Goal: Task Accomplishment & Management: Complete application form

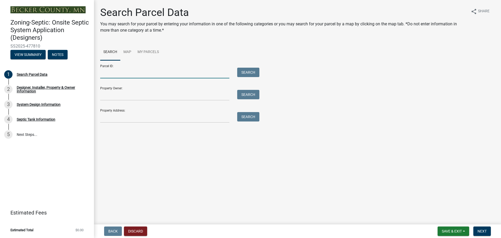
click at [120, 71] on input "Parcel ID:" at bounding box center [164, 73] width 129 height 11
type input "210105007"
click at [253, 73] on button "Search" at bounding box center [248, 72] width 22 height 9
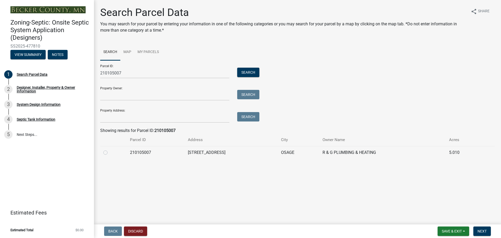
click at [110, 149] on label at bounding box center [110, 149] width 0 height 0
click at [110, 152] on input "radio" at bounding box center [111, 150] width 3 height 3
radio input "true"
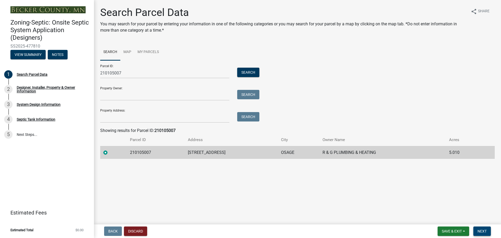
click at [480, 231] on span "Next" at bounding box center [481, 231] width 9 height 4
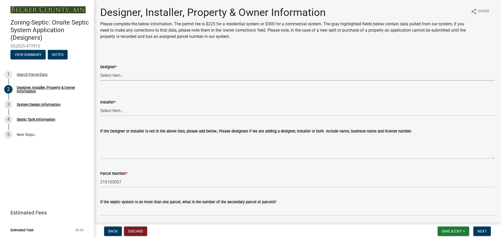
click at [112, 73] on select "Select Item... OTHER – Not listed (please add in next field and we will add to …" at bounding box center [297, 75] width 394 height 11
click at [100, 70] on select "Select Item... OTHER – Not listed (please add in next field and we will add to …" at bounding box center [297, 75] width 394 height 11
select select "53765da9-af58-43bd-9aa2-c397a251f142"
click at [117, 111] on select "Select Item... OTHER – Not listed (please add in next field and we will add to …" at bounding box center [297, 110] width 394 height 11
click at [100, 105] on select "Select Item... OTHER – Not listed (please add in next field and we will add to …" at bounding box center [297, 110] width 394 height 11
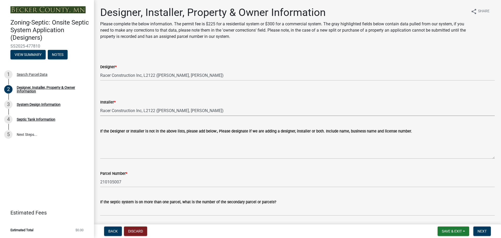
select select "c9e7d0f1-9d4b-46b5-a018-374004017766"
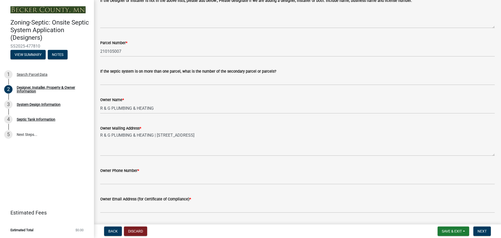
scroll to position [156, 0]
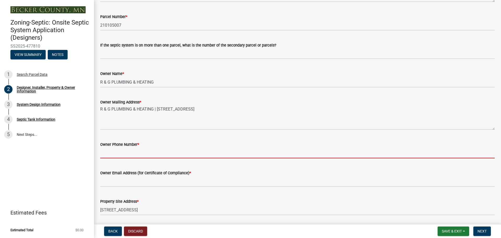
click at [112, 152] on input "Owner Phone Number *" at bounding box center [297, 152] width 394 height 11
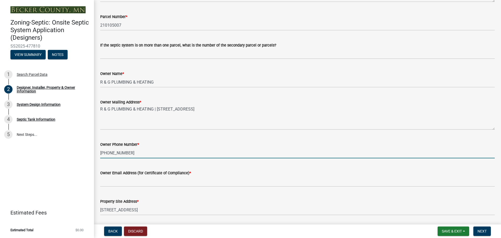
type input "[PHONE_NUMBER]"
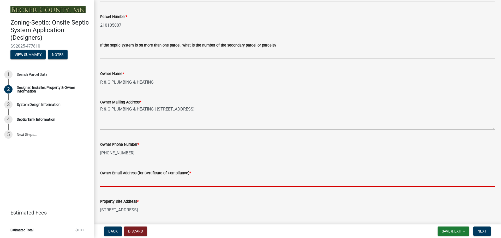
click at [113, 179] on input "Owner Email Address (for Certificate of Compliance) *" at bounding box center [297, 181] width 394 height 11
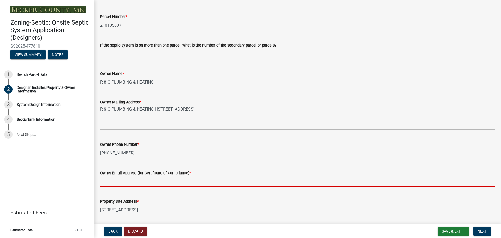
click at [114, 182] on input "Owner Email Address (for Certificate of Compliance) *" at bounding box center [297, 181] width 394 height 11
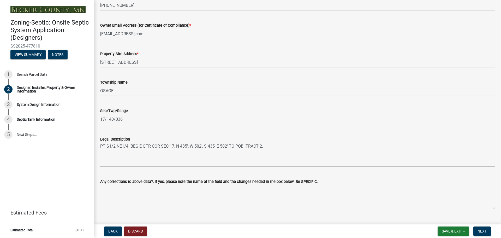
scroll to position [315, 0]
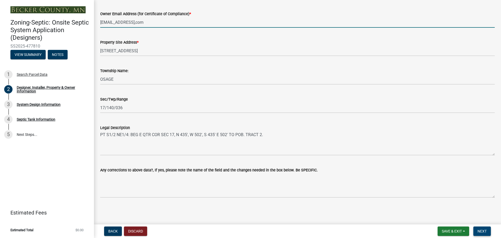
type input "[EMAIL_ADDRESS],com"
click at [482, 230] on span "Next" at bounding box center [481, 231] width 9 height 4
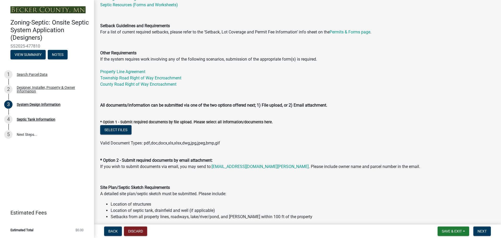
scroll to position [156, 0]
click at [114, 131] on button "Select files" at bounding box center [115, 130] width 31 height 9
click at [118, 130] on button "Select files" at bounding box center [115, 130] width 31 height 9
click at [113, 130] on button "Select files" at bounding box center [115, 130] width 31 height 9
click at [116, 128] on button "Select files" at bounding box center [115, 130] width 31 height 9
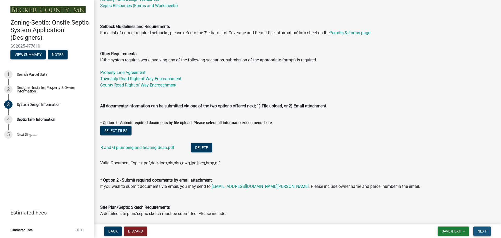
click at [481, 233] on span "Next" at bounding box center [481, 231] width 9 height 4
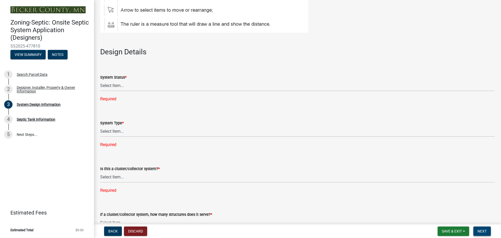
scroll to position [626, 0]
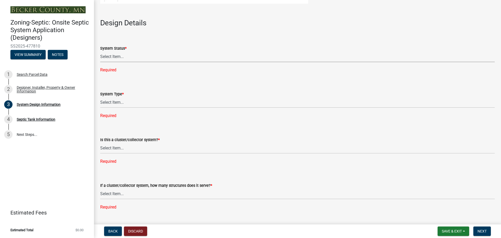
click at [109, 56] on select "Select Item... No Existing System Replacement System Failing System (Cesspool, …" at bounding box center [297, 56] width 394 height 11
click at [100, 51] on select "Select Item... No Existing System Replacement System Failing System (Cesspool, …" at bounding box center [297, 56] width 394 height 11
select select "8ba21533-2acf-4cc6-95e5-280e4aabd5a3"
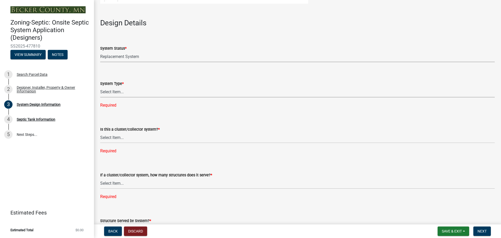
click at [116, 92] on select "Select Item... Type I Type II Type III Type IV Type V" at bounding box center [297, 92] width 394 height 11
click at [100, 87] on select "Select Item... Type I Type II Type III Type IV Type V" at bounding box center [297, 92] width 394 height 11
select select "25258e87-3ef9-4f1c-a5f1-75a1d463abfb"
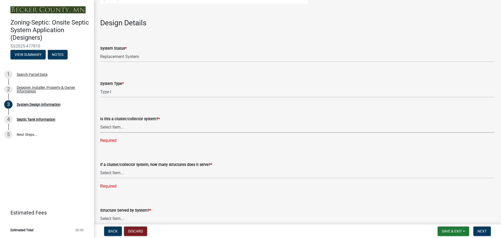
click at [115, 127] on select "Select Item... Yes No" at bounding box center [297, 127] width 394 height 11
click at [100, 122] on select "Select Item... Yes No" at bounding box center [297, 127] width 394 height 11
select select "011fbff4-a41d-4a75-9bd8-71c7e6c69e0d"
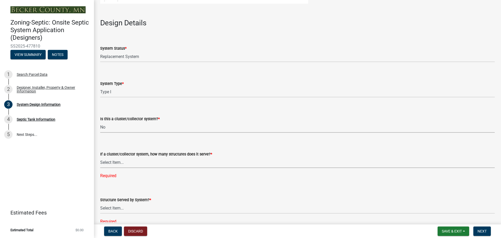
click at [110, 160] on select "Select Item... Not a cluster/collector system 1 2 3 4 5 6 7 8 9 10" at bounding box center [297, 162] width 394 height 11
click at [100, 157] on select "Select Item... Not a cluster/collector system 1 2 3 4 5 6 7 8 9 10" at bounding box center [297, 162] width 394 height 11
select select "85fdfef2-2683-4311-b5d5-5505f6411127"
click at [116, 196] on select "Select Item... Commercial Resort Commercial - Non Resort Other Full-Time Dwelli…" at bounding box center [297, 197] width 394 height 11
click at [100, 192] on select "Select Item... Commercial Resort Commercial - Non Resort Other Full-Time Dwelli…" at bounding box center [297, 197] width 394 height 11
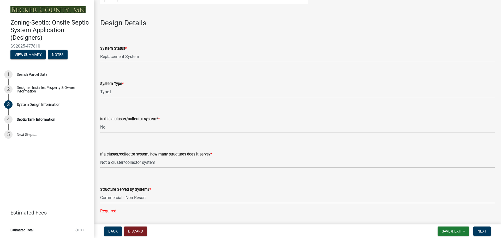
select select "ea6fad2b-7b88-4ce3-bf6c-65ad55c33baa"
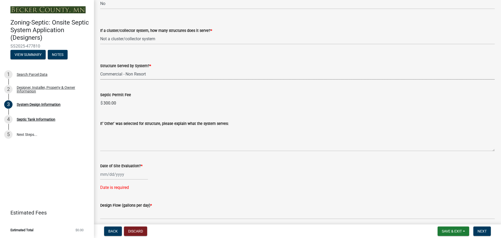
scroll to position [756, 0]
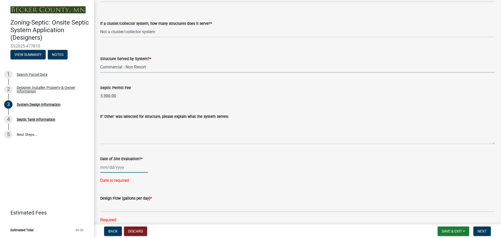
click at [111, 167] on div at bounding box center [124, 167] width 48 height 11
select select "9"
select select "2025"
click at [114, 123] on div "9" at bounding box center [114, 122] width 8 height 8
type input "[DATE]"
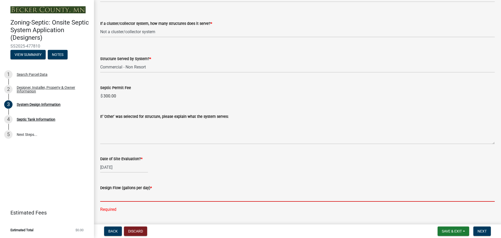
click at [111, 194] on input "text" at bounding box center [297, 196] width 394 height 11
type input "300"
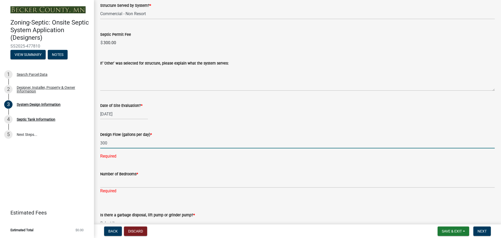
scroll to position [861, 0]
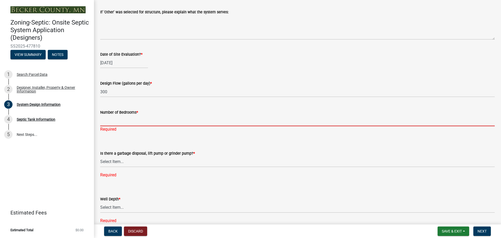
click at [128, 131] on div "Number of Bedrooms * Required" at bounding box center [297, 117] width 394 height 31
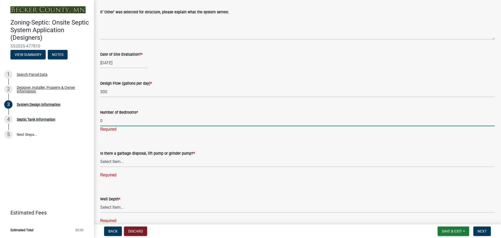
type input "0"
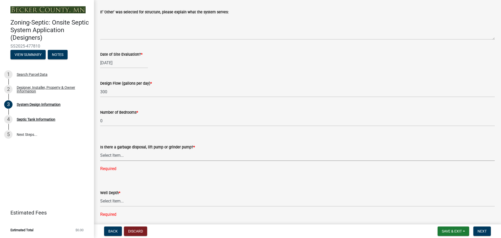
click at [114, 161] on div "Is there a garbage disposal, lift pump or grinder pump? * Select Item... Yes No…" at bounding box center [297, 150] width 394 height 41
click at [100, 150] on select "Select Item... Yes No" at bounding box center [297, 155] width 394 height 11
select select "ba735beb-519e-40f0-ae20-62d65fc4c46b"
click at [108, 190] on select "Select Item... Deep Well Shallow Well Well not yet installed - To be drilled No…" at bounding box center [297, 190] width 394 height 11
click at [100, 185] on select "Select Item... Deep Well Shallow Well Well not yet installed - To be drilled No…" at bounding box center [297, 190] width 394 height 11
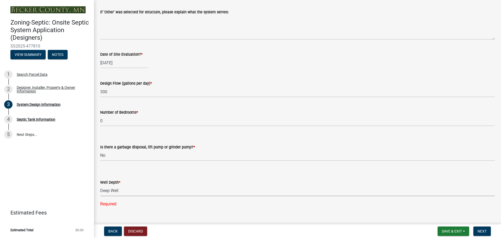
select select "ef698bf5-6172-44c1-9ffb-522c07469aed"
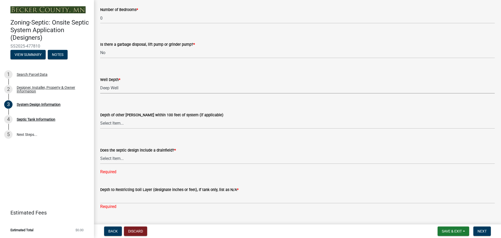
scroll to position [965, 0]
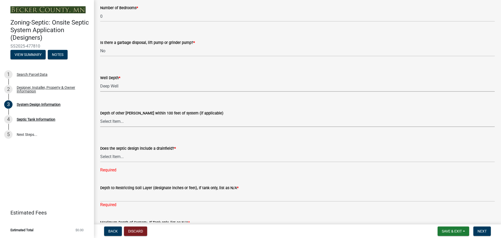
click at [117, 120] on select "Select Item... Deep Well Shallow Well No other [PERSON_NAME]" at bounding box center [297, 121] width 394 height 11
click at [100, 116] on select "Select Item... Deep Well Shallow Well No other [PERSON_NAME]" at bounding box center [297, 121] width 394 height 11
select select "384fc250-a67e-4e5e-a6e0-19116deb63e7"
click at [113, 156] on select "Select Item... Yes No Existing - COC must by submitted" at bounding box center [297, 156] width 394 height 11
click at [100, 151] on select "Select Item... Yes No Existing - COC must by submitted" at bounding box center [297, 156] width 394 height 11
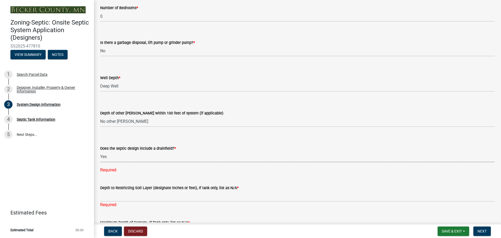
select select "a0c59fcd-b61c-4c3a-90a8-e70849750c47"
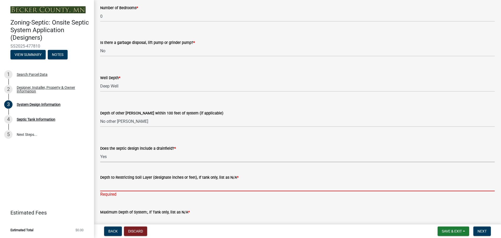
click at [112, 186] on input "Depth to Restricting Soil Layer (designate inches or feet), If tank only, list …" at bounding box center [297, 185] width 394 height 11
type input "7ft +"
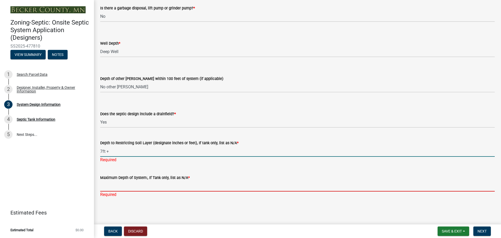
scroll to position [993, 0]
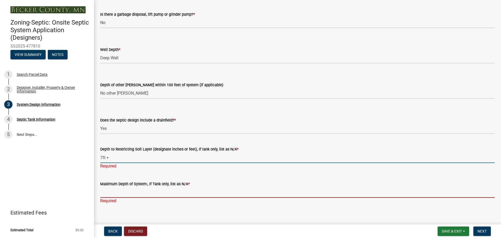
click at [117, 187] on input "Maximum Depth of System:, If Tank only, list as N/A *" at bounding box center [297, 192] width 394 height 11
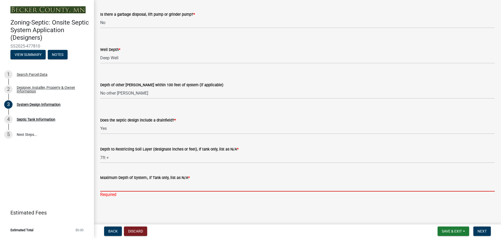
type input "4 ft"
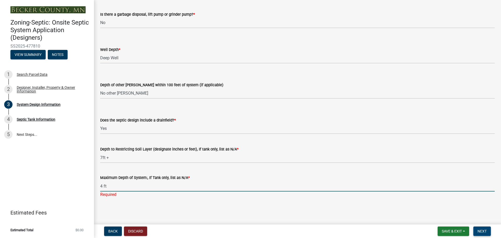
scroll to position [987, 0]
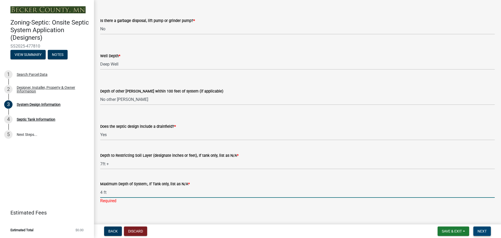
click at [479, 232] on span "Next" at bounding box center [481, 231] width 9 height 4
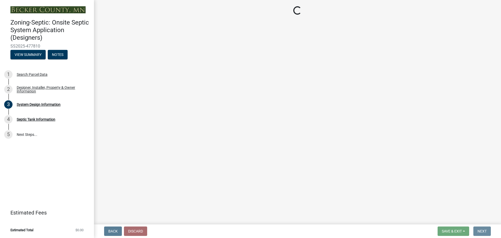
scroll to position [0, 0]
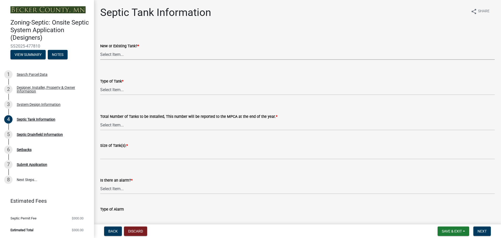
click at [115, 54] on select "Select Item... New Existing Both -New and Existing Tank" at bounding box center [297, 54] width 394 height 11
click at [100, 49] on select "Select Item... New Existing Both -New and Existing Tank" at bounding box center [297, 54] width 394 height 11
select select "e20c0fde-eb8f-4df0-bed0-a0cef743e9ae"
click at [116, 91] on select "Select Item... Single Septic Tank Compartmented Tank Single Tank plus Compartme…" at bounding box center [297, 89] width 394 height 11
click at [100, 84] on select "Select Item... Single Septic Tank Compartmented Tank Single Tank plus Compartme…" at bounding box center [297, 89] width 394 height 11
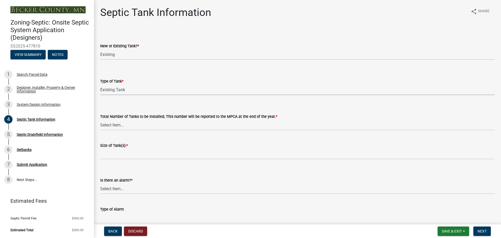
select select "911a95b2-2507-446a-bec7-48d2e0fc8f48"
click at [108, 124] on select "Select Item... 0 1 2 3 4" at bounding box center [297, 124] width 394 height 11
click at [100, 119] on select "Select Item... 0 1 2 3 4" at bounding box center [297, 124] width 394 height 11
select select "d0543dda-1f81-4523-8820-7e11934bbfb3"
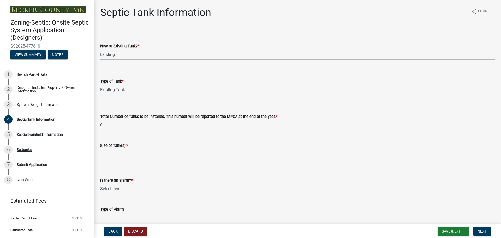
click at [113, 153] on input "Size of Tank(s): *" at bounding box center [297, 153] width 394 height 11
type input "1000 gal"
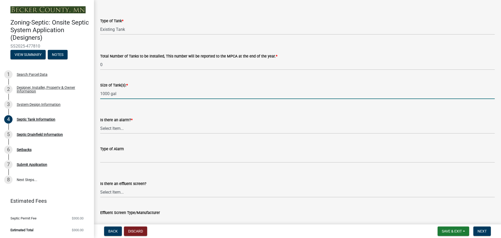
scroll to position [78, 0]
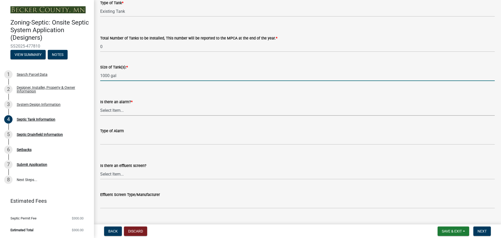
click at [111, 111] on select "Select Item... Yes No" at bounding box center [297, 110] width 394 height 11
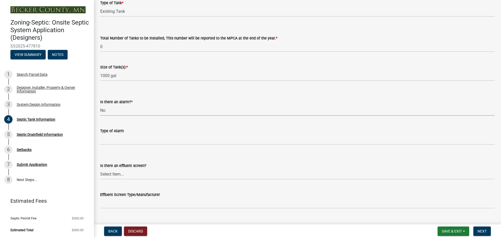
click at [100, 105] on select "Select Item... Yes No" at bounding box center [297, 110] width 394 height 11
select select "16f08e72-e833-4cd6-9035-d5a26ecbf3c9"
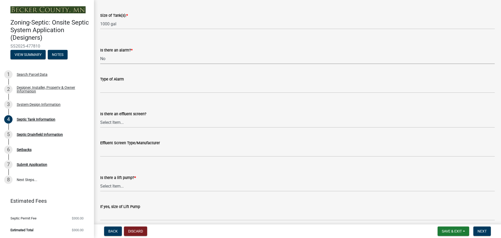
scroll to position [130, 0]
click at [112, 122] on select "Select Item... Yes No" at bounding box center [297, 121] width 394 height 11
click at [100, 116] on select "Select Item... Yes No" at bounding box center [297, 121] width 394 height 11
select select "a956bcdf-8f12-4f61-bfc1-a6e229dc0595"
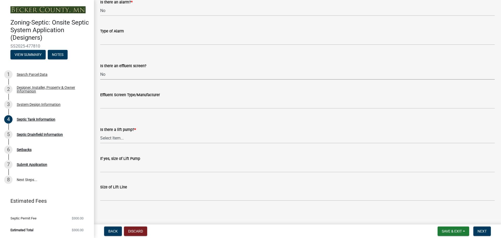
scroll to position [181, 0]
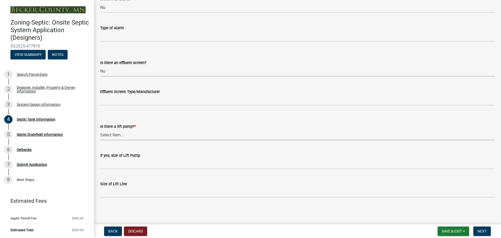
click at [114, 134] on select "Select Item... Yes No" at bounding box center [297, 134] width 394 height 11
click at [100, 129] on select "Select Item... Yes No" at bounding box center [297, 134] width 394 height 11
select select "ba43cfd8-3223-4e93-a41d-8bc71aa45820"
click at [481, 231] on span "Next" at bounding box center [481, 231] width 9 height 4
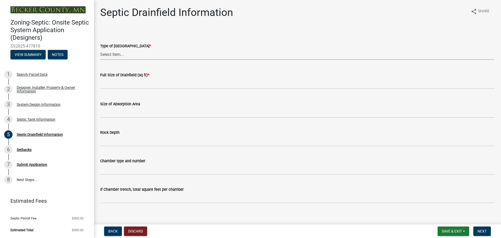
click at [119, 54] on select "Select Item... Chamber Trench Rock Trench Gravelless Mound Pressure Bed Seepage…" at bounding box center [297, 54] width 394 height 11
click at [100, 49] on select "Select Item... Chamber Trench Rock Trench Gravelless Mound Pressure Bed Seepage…" at bounding box center [297, 54] width 394 height 11
select select "922047fd-b3b4-4eb0-a6b6-3e57f6279349"
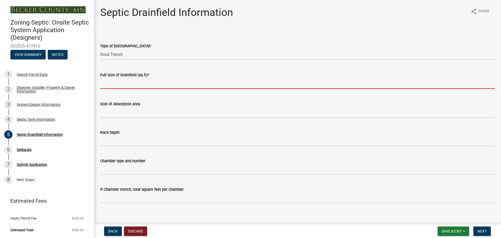
click at [118, 83] on input "text" at bounding box center [297, 83] width 394 height 11
type input "381"
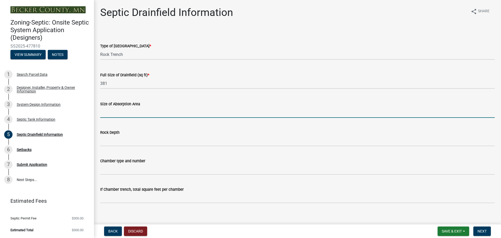
click at [117, 112] on input "Size of Absorption Area" at bounding box center [297, 112] width 394 height 11
type input "381"
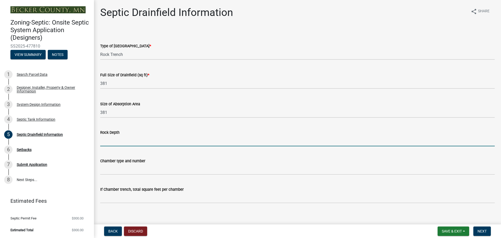
click at [115, 140] on input "Rock Depth" at bounding box center [297, 140] width 394 height 11
type input "1 ft"
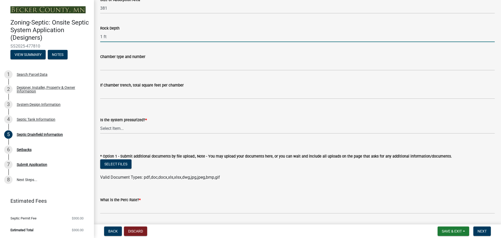
scroll to position [104, 0]
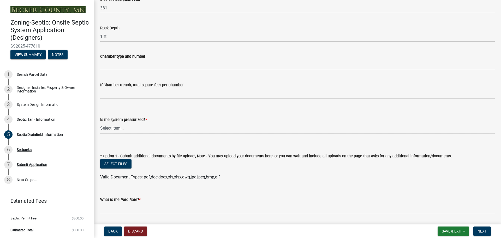
click at [117, 126] on select "Select Item... Yes No" at bounding box center [297, 128] width 394 height 11
click at [100, 123] on select "Select Item... Yes No" at bounding box center [297, 128] width 394 height 11
select select "8e987edc-9e69-430b-9b11-ad589d3299ec"
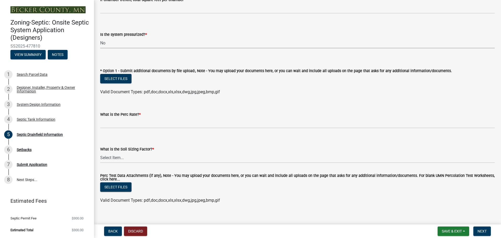
scroll to position [196, 0]
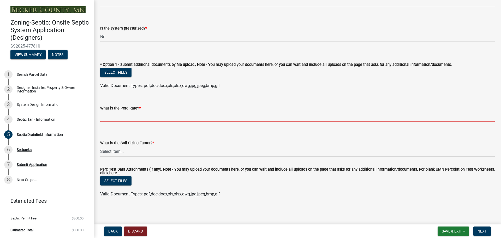
click at [118, 116] on input "What is the Perc Rate? *" at bounding box center [297, 116] width 394 height 11
type input "N/a"
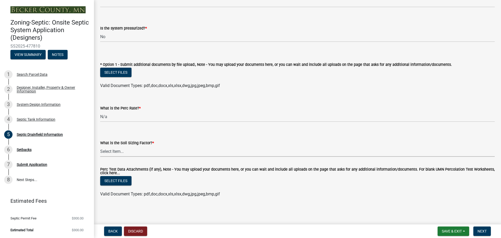
click at [114, 150] on select "Select Item... 0.00 0.24 0.45 0.50 0.60 0.78 .83 1.27 1.67" at bounding box center [297, 151] width 394 height 11
click at [100, 146] on select "Select Item... 0.00 0.24 0.45 0.50 0.60 0.78 .83 1.27 1.67" at bounding box center [297, 151] width 394 height 11
select select "52684610-3c7f-46a6-906a-038873286f5a"
click at [480, 231] on span "Next" at bounding box center [481, 231] width 9 height 4
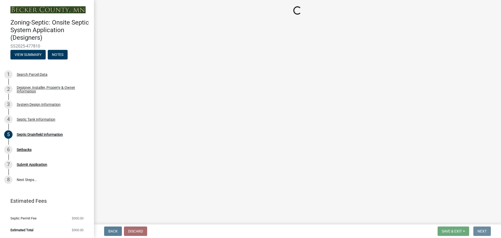
scroll to position [0, 0]
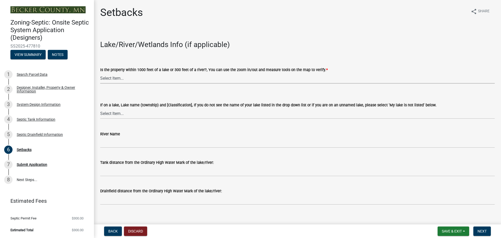
click at [117, 79] on select "Select Item... Yes No" at bounding box center [297, 78] width 394 height 11
click at [100, 73] on select "Select Item... Yes No" at bounding box center [297, 78] width 394 height 11
select select "479aafb6-b6e6-4f54-9b3a-e9d3c09fb6b0"
click at [110, 114] on select "Select Item... [GEOGRAPHIC_DATA] is not listed below [GEOGRAPHIC_DATA] ([GEOGRA…" at bounding box center [297, 113] width 394 height 11
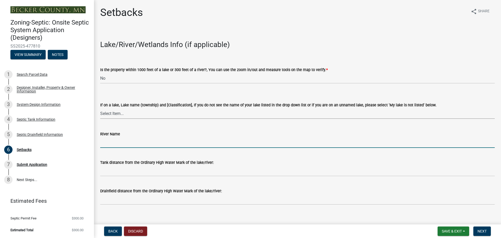
click at [301, 140] on input "River Name" at bounding box center [297, 142] width 394 height 11
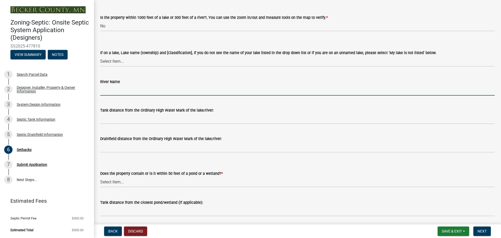
scroll to position [78, 0]
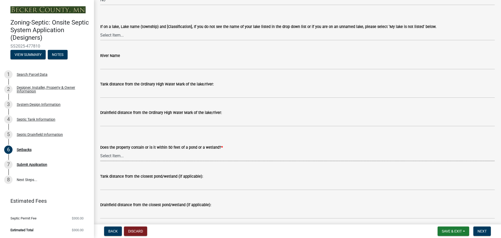
click at [114, 154] on select "Select Item... Yes No" at bounding box center [297, 155] width 394 height 11
click at [100, 150] on select "Select Item... Yes No" at bounding box center [297, 155] width 394 height 11
select select "23044af5-43bb-4cf5-8aef-2716db2ce5fc"
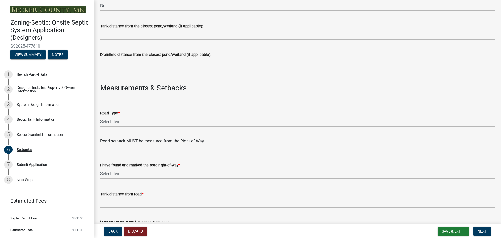
scroll to position [261, 0]
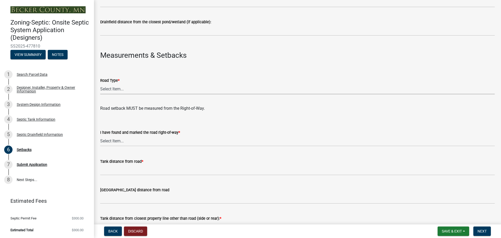
click at [108, 89] on select "Select Item... State County Public / Township Private Easement [GEOGRAPHIC_DATA]" at bounding box center [297, 88] width 394 height 11
click at [100, 83] on select "Select Item... State County Public / Township Private Easement [GEOGRAPHIC_DATA]" at bounding box center [297, 88] width 394 height 11
select select "341aaaa4-06c5-40e5-817d-62b65c9e97ec"
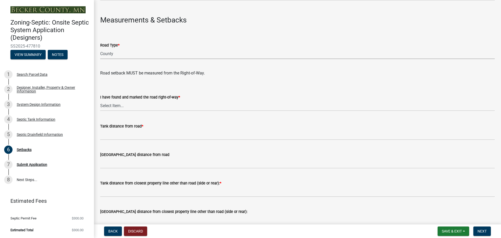
scroll to position [313, 0]
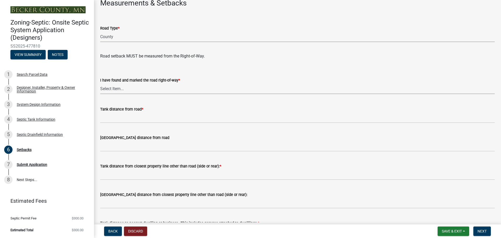
click at [109, 88] on select "Select Item... Yes No" at bounding box center [297, 88] width 394 height 11
click at [100, 83] on select "Select Item... Yes No" at bounding box center [297, 88] width 394 height 11
select select "a3ce498e-f8b1-44e2-889e-c4968ac74b5a"
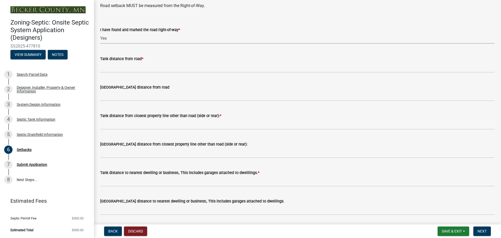
scroll to position [365, 0]
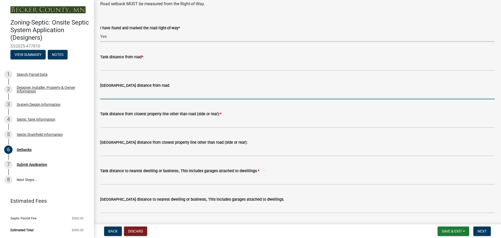
click at [113, 93] on input "[GEOGRAPHIC_DATA] distance from road" at bounding box center [297, 93] width 394 height 11
type input "10+"
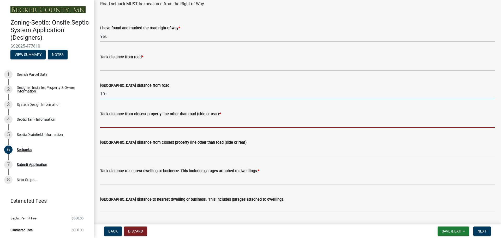
click at [115, 122] on input "Tank distance from closest property line other than road (side or rear): *" at bounding box center [297, 122] width 394 height 11
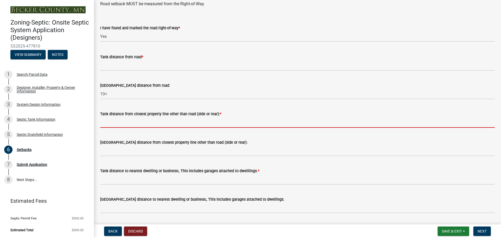
type input "Existing"
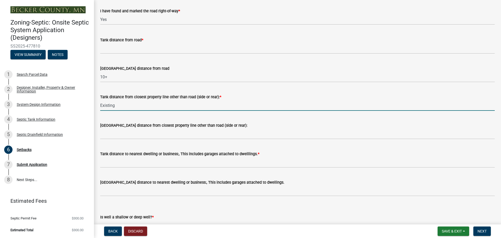
scroll to position [391, 0]
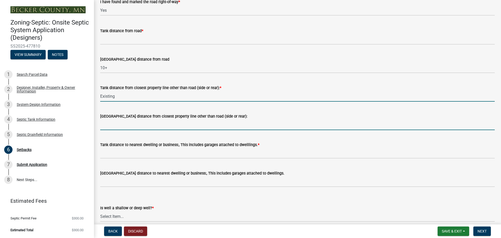
click at [109, 127] on input "[GEOGRAPHIC_DATA] distance from closest property line other than road (side or …" at bounding box center [297, 124] width 394 height 11
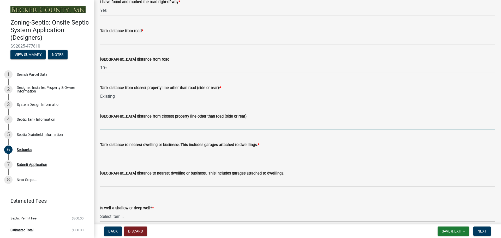
type input "10+"
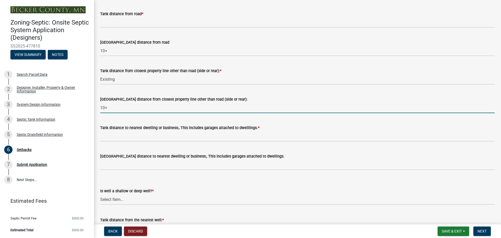
scroll to position [417, 0]
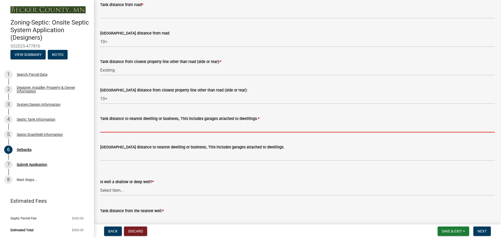
click at [112, 126] on input "Tank distance to nearest dwelling or business:, This includes garages attached …" at bounding box center [297, 127] width 394 height 11
type input "Existing"
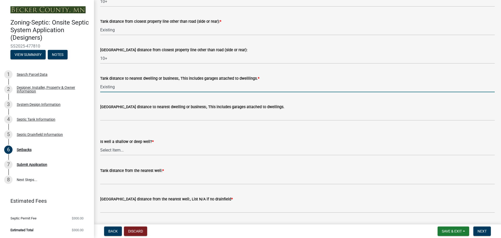
scroll to position [469, 0]
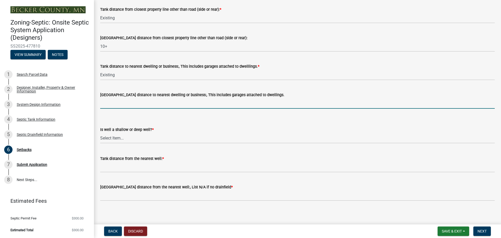
click at [105, 103] on input "[GEOGRAPHIC_DATA] distance to nearest dwelling or business:, This includes gara…" at bounding box center [297, 103] width 394 height 11
type input "20+/-"
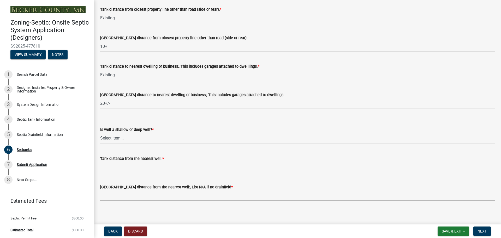
click at [109, 136] on select "Select Item... Deep Well Shallow Well No Well - Connected or to be connected to…" at bounding box center [297, 137] width 394 height 11
click at [100, 132] on select "Select Item... Deep Well Shallow Well No Well - Connected or to be connected to…" at bounding box center [297, 137] width 394 height 11
select select "cf78f1da-f066-4305-88a2-864abad1fa52"
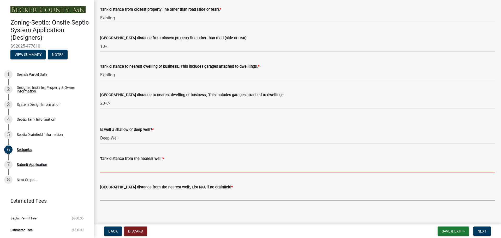
click at [111, 168] on input "Tank distance from the nearest well: *" at bounding box center [297, 166] width 394 height 11
type input "50+"
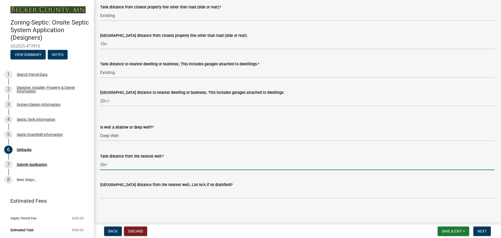
scroll to position [473, 0]
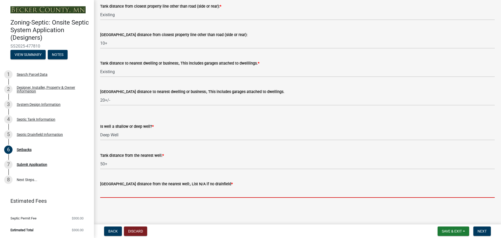
click at [124, 193] on input "[GEOGRAPHIC_DATA] distance from the nearest well:, List N/A if no drainfield *" at bounding box center [297, 192] width 394 height 11
type input "50+"
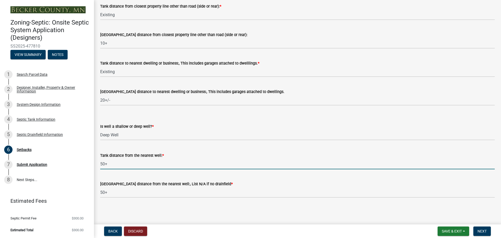
click at [104, 163] on input "50+" at bounding box center [297, 163] width 394 height 11
click at [110, 163] on input "50+" at bounding box center [297, 163] width 394 height 11
type input "50+ existing"
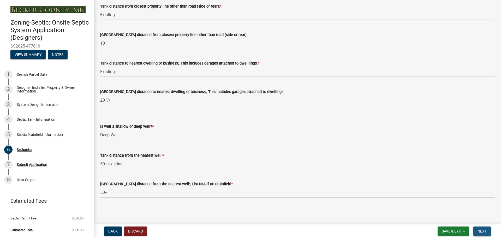
click at [478, 229] on span "Next" at bounding box center [481, 231] width 9 height 4
click at [482, 230] on span "Next" at bounding box center [481, 231] width 9 height 4
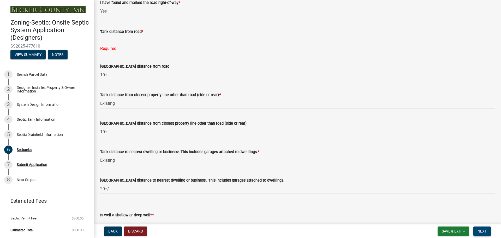
scroll to position [374, 0]
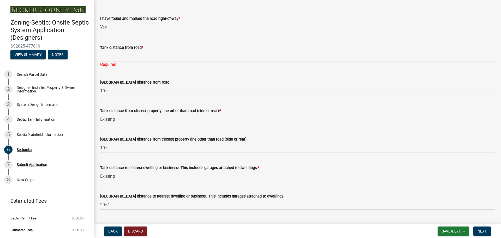
click at [116, 57] on input "Tank distance from road *" at bounding box center [297, 56] width 394 height 11
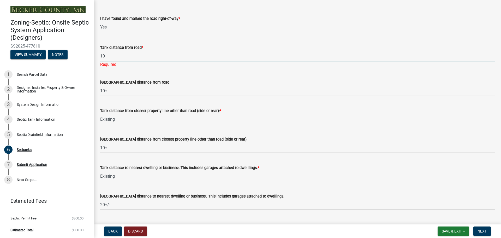
type input "1"
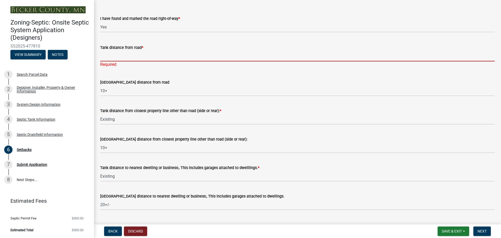
click at [122, 56] on input "Tank distance from road *" at bounding box center [297, 56] width 394 height 11
type input "Existing"
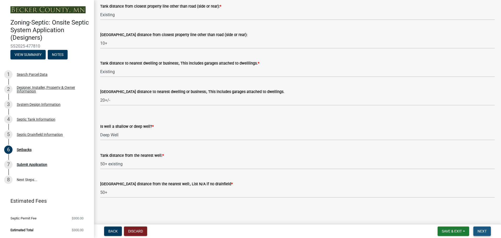
scroll to position [473, 0]
click at [485, 232] on span "Next" at bounding box center [481, 231] width 9 height 4
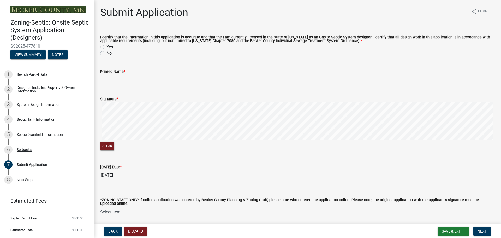
click at [106, 49] on label "Yes" at bounding box center [109, 47] width 7 height 6
click at [106, 47] on input "Yes" at bounding box center [107, 45] width 3 height 3
radio input "true"
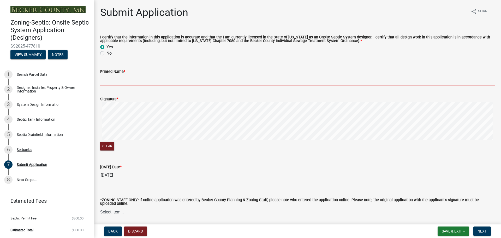
click at [126, 81] on input "Printed Name *" at bounding box center [297, 80] width 394 height 11
type input "[PERSON_NAME]"
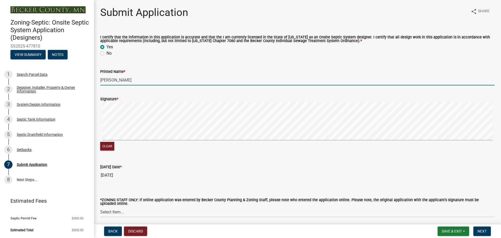
click at [335, 142] on div "Clear" at bounding box center [297, 127] width 394 height 50
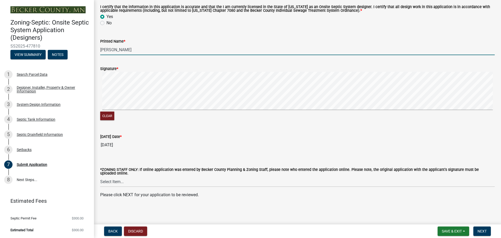
scroll to position [31, 0]
click at [481, 229] on span "Next" at bounding box center [481, 231] width 9 height 4
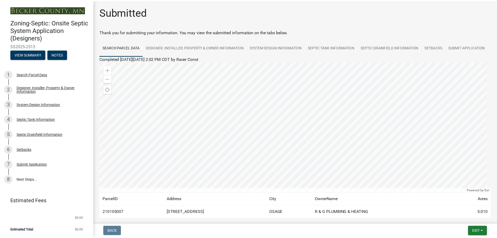
scroll to position [0, 0]
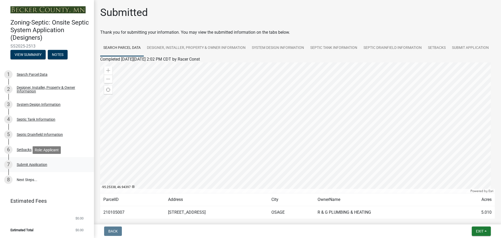
click at [31, 163] on div "Submit Application" at bounding box center [32, 164] width 31 height 4
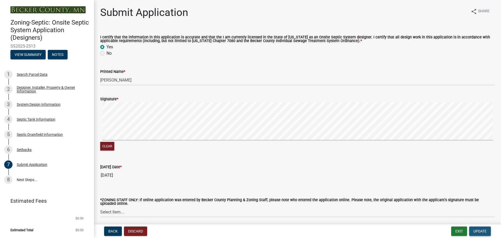
click at [480, 229] on span "Update" at bounding box center [479, 231] width 13 height 4
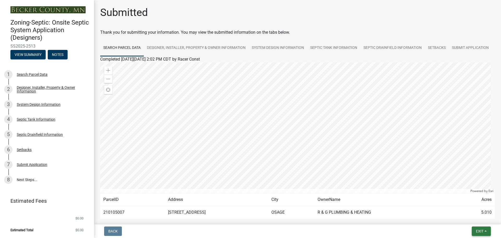
click at [484, 230] on button "Exit" at bounding box center [480, 230] width 19 height 9
click at [468, 216] on button "Save & Exit" at bounding box center [470, 217] width 42 height 13
